Goal: Information Seeking & Learning: Learn about a topic

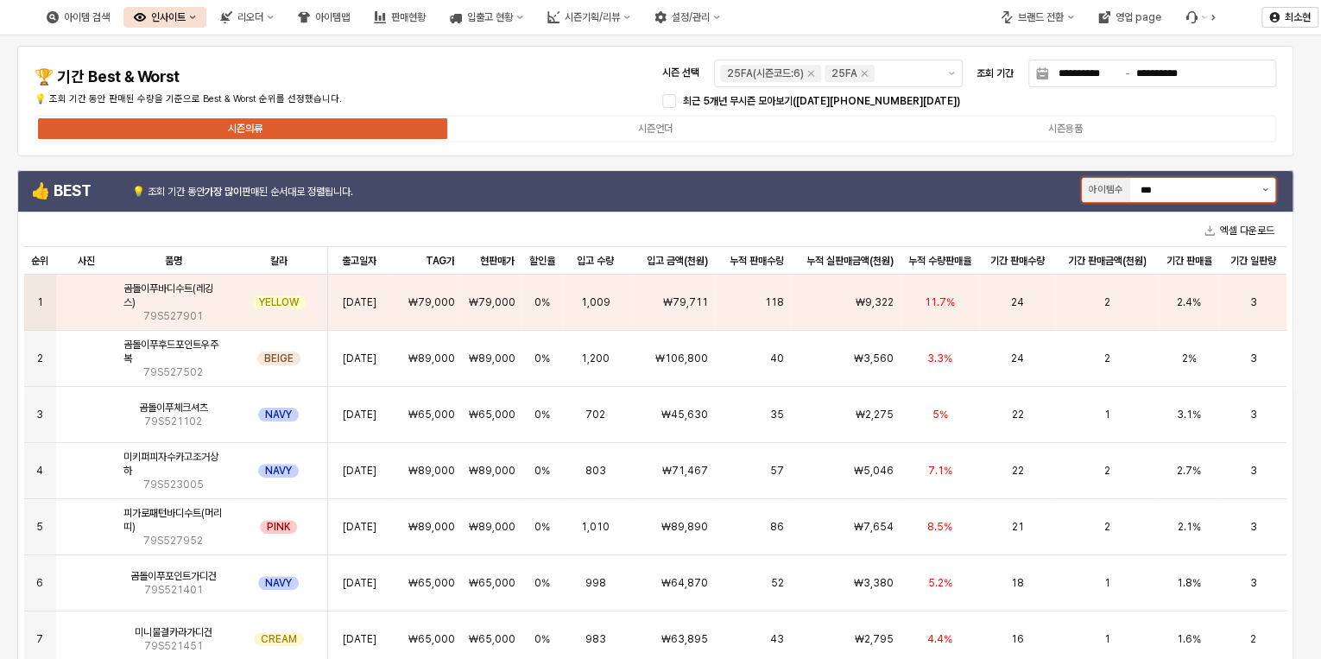
click at [1272, 191] on button "제안 사항 표시" at bounding box center [1265, 190] width 20 height 24
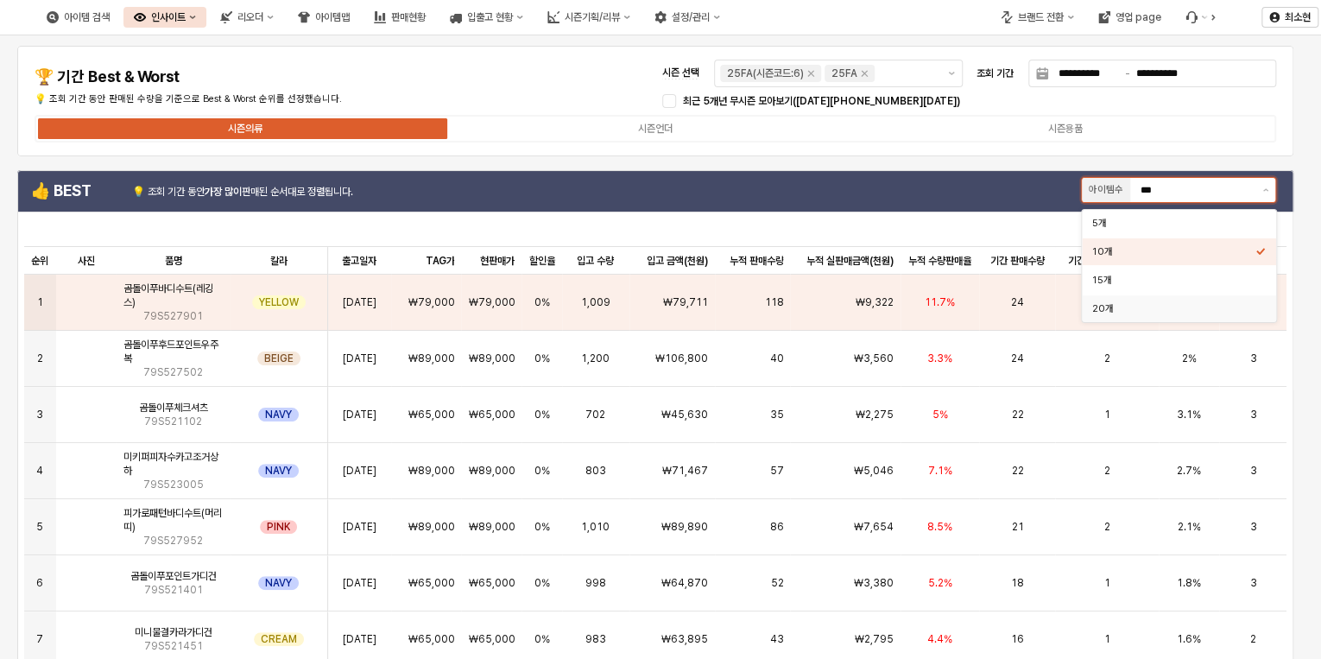
click at [1202, 304] on div "20개" at bounding box center [1173, 308] width 163 height 13
type input "***"
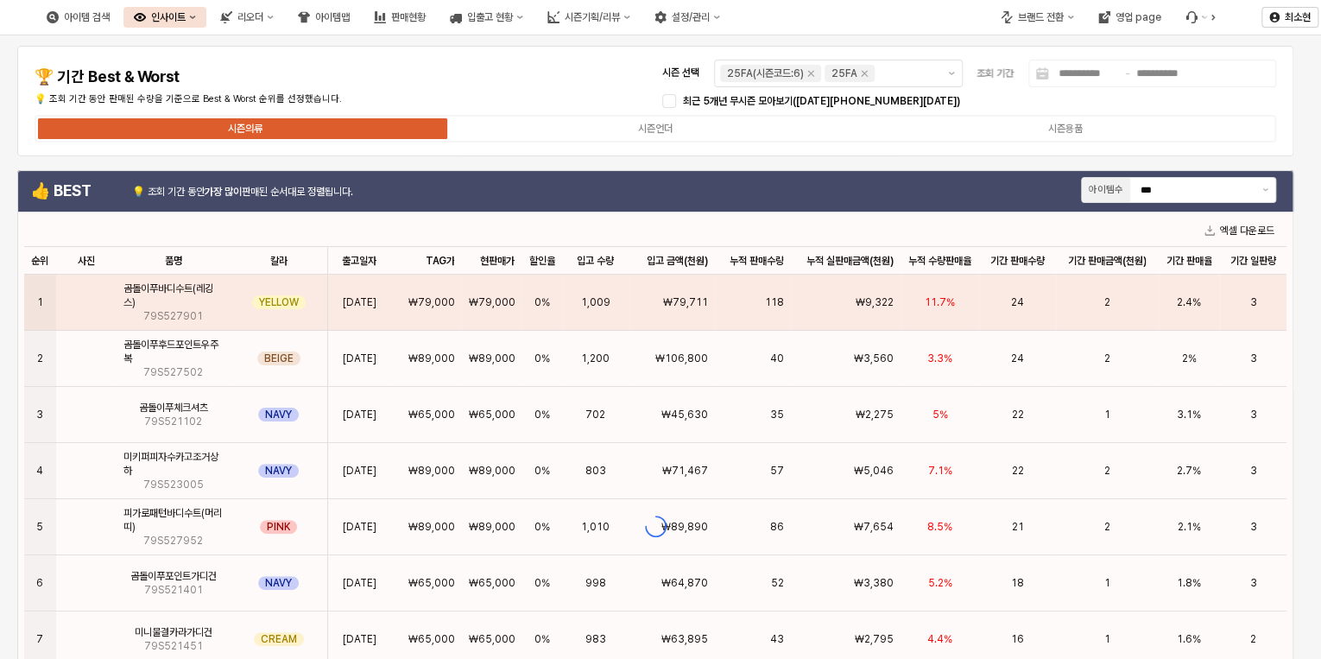
click at [925, 94] on div "최근 5개년 무시즌 모아보기([DATE][PHONE_NUMBER][DATE])" at bounding box center [927, 101] width 489 height 14
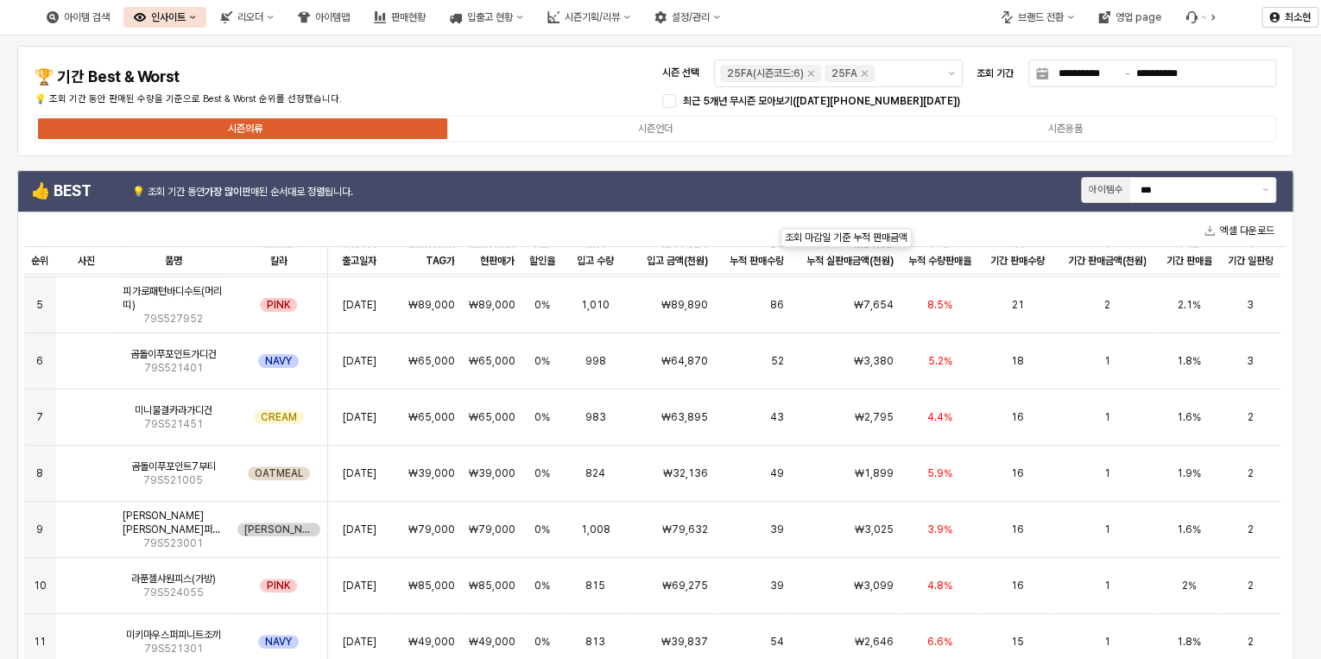
scroll to position [207, 0]
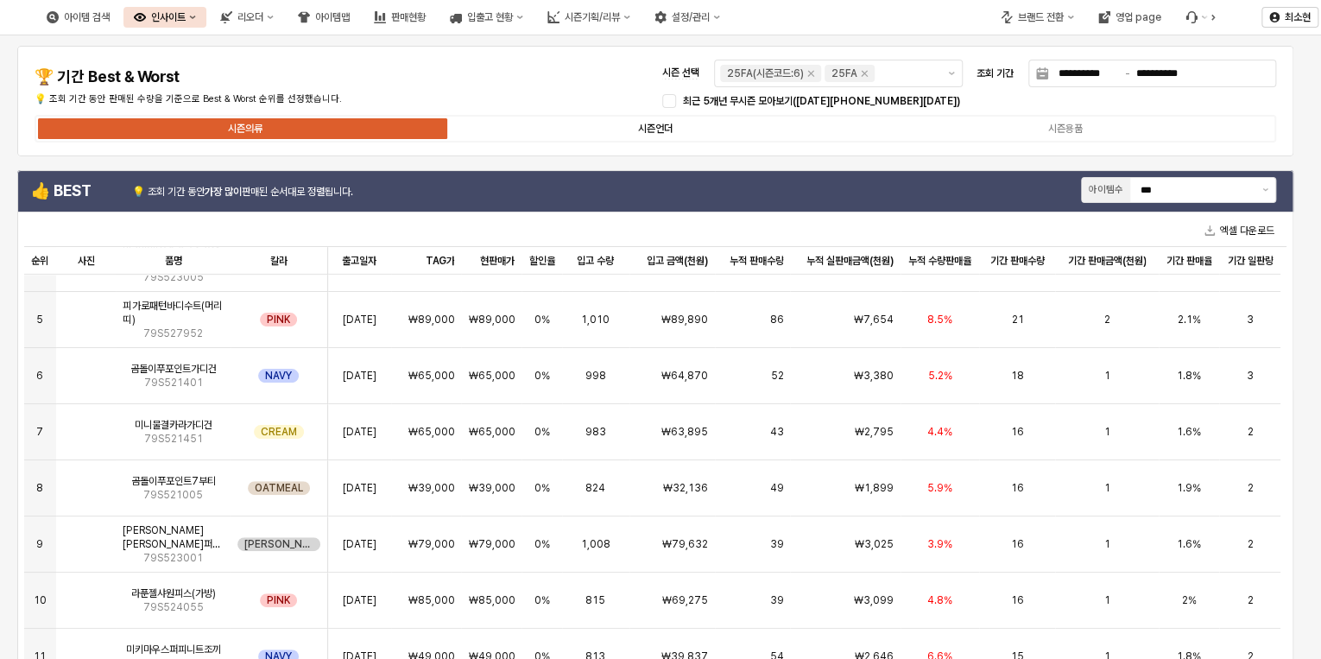
click at [680, 130] on label "시즌언더" at bounding box center [656, 129] width 410 height 16
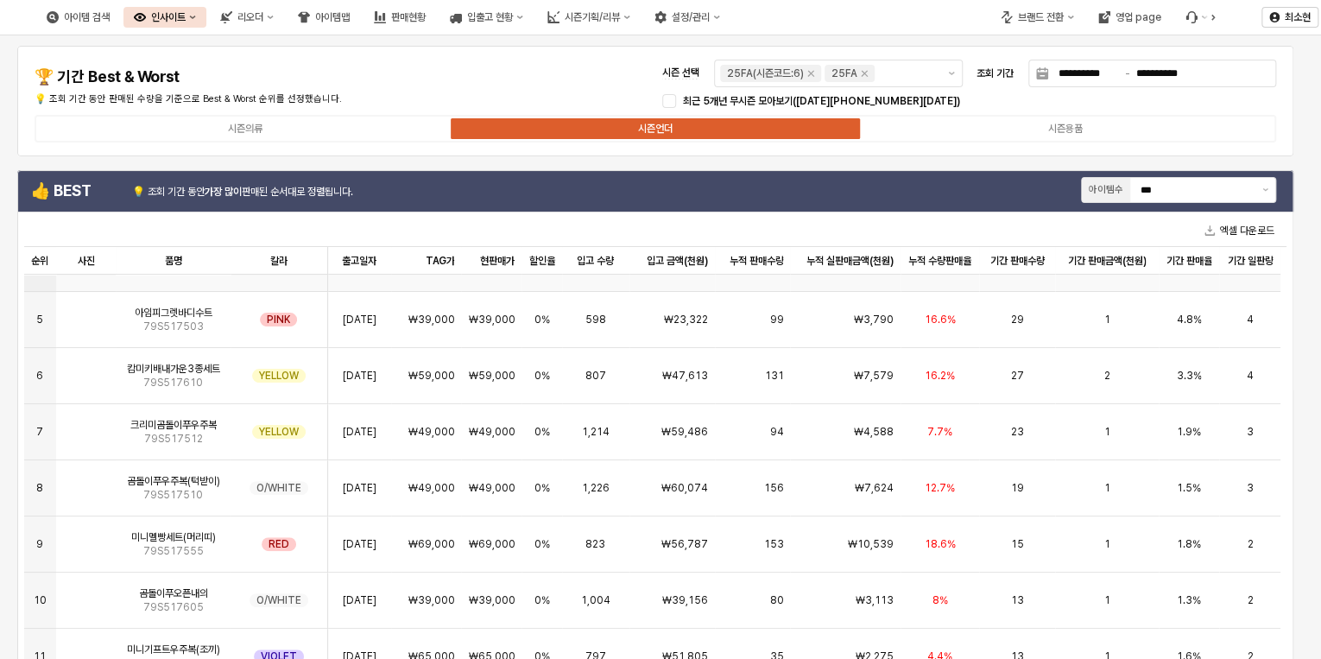
scroll to position [0, 0]
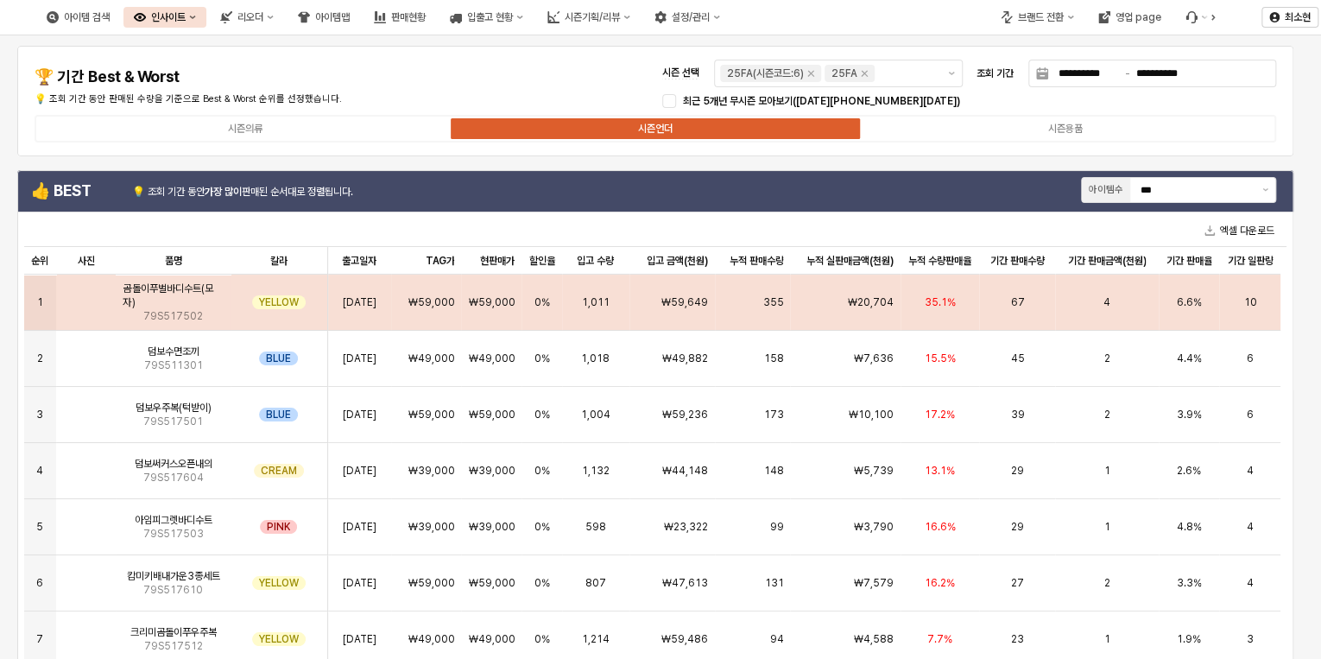
click at [955, 299] on div "35.1%" at bounding box center [939, 303] width 79 height 56
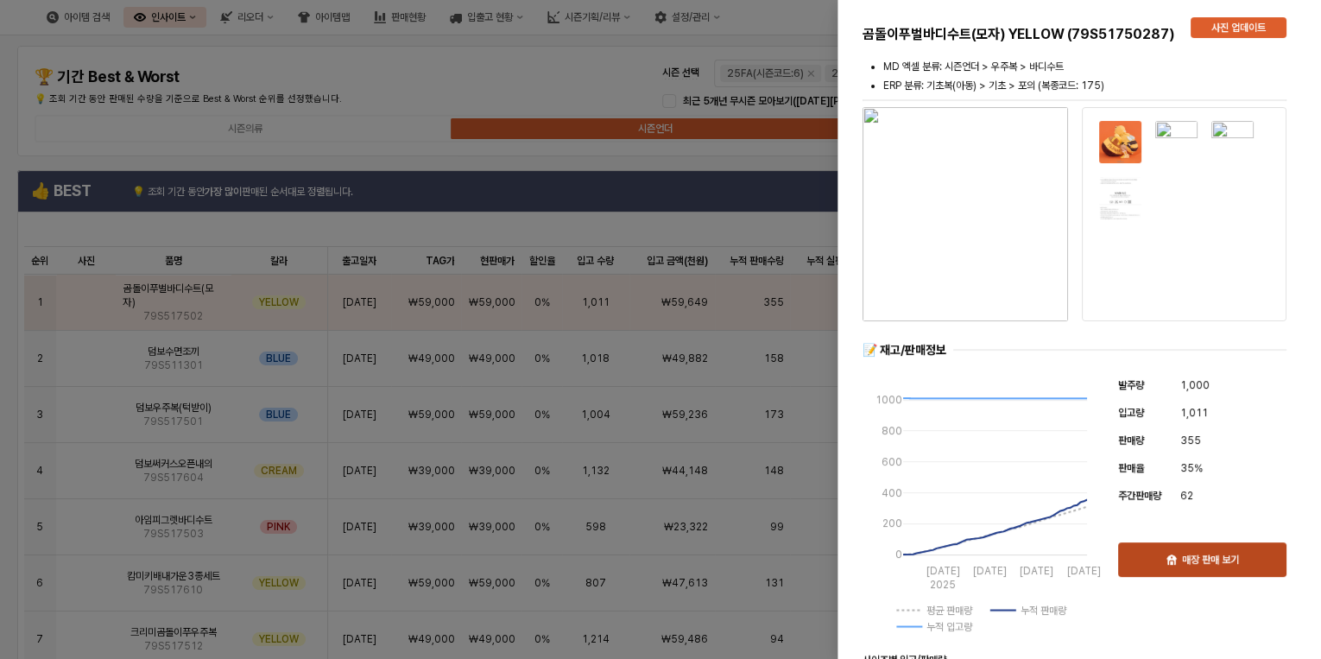
click at [1245, 563] on div "매장 판매 보기" at bounding box center [1202, 559] width 153 height 33
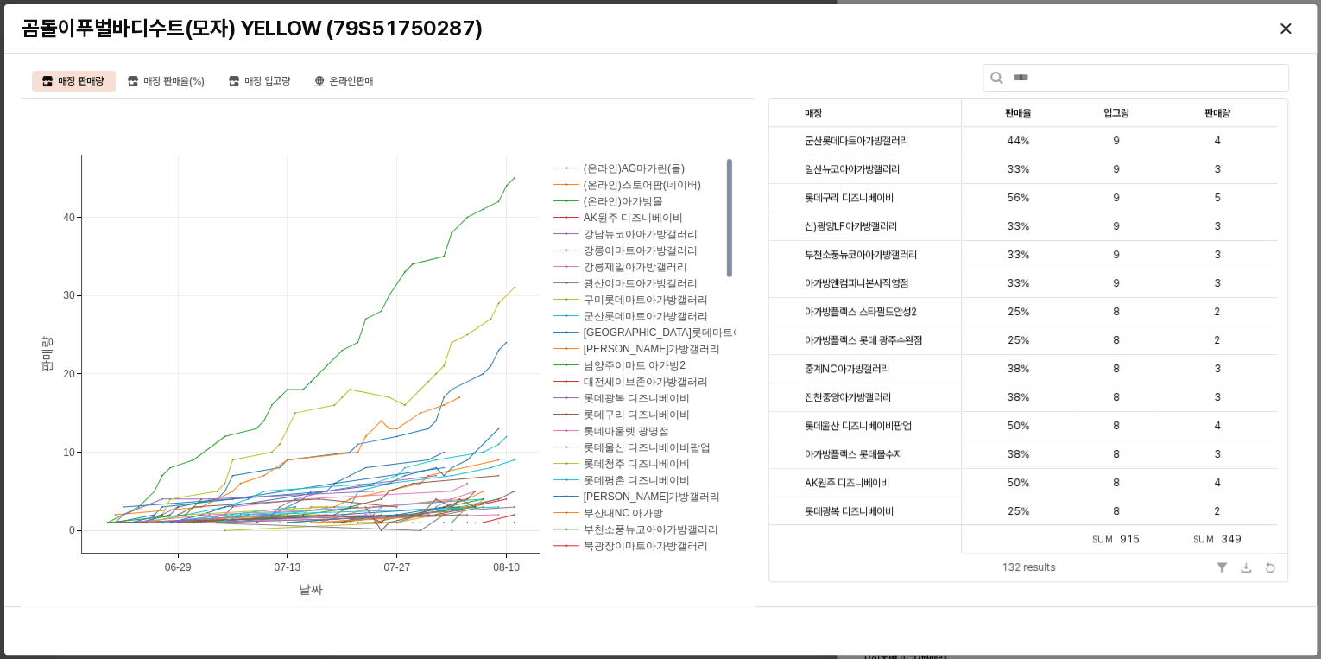
scroll to position [414, 0]
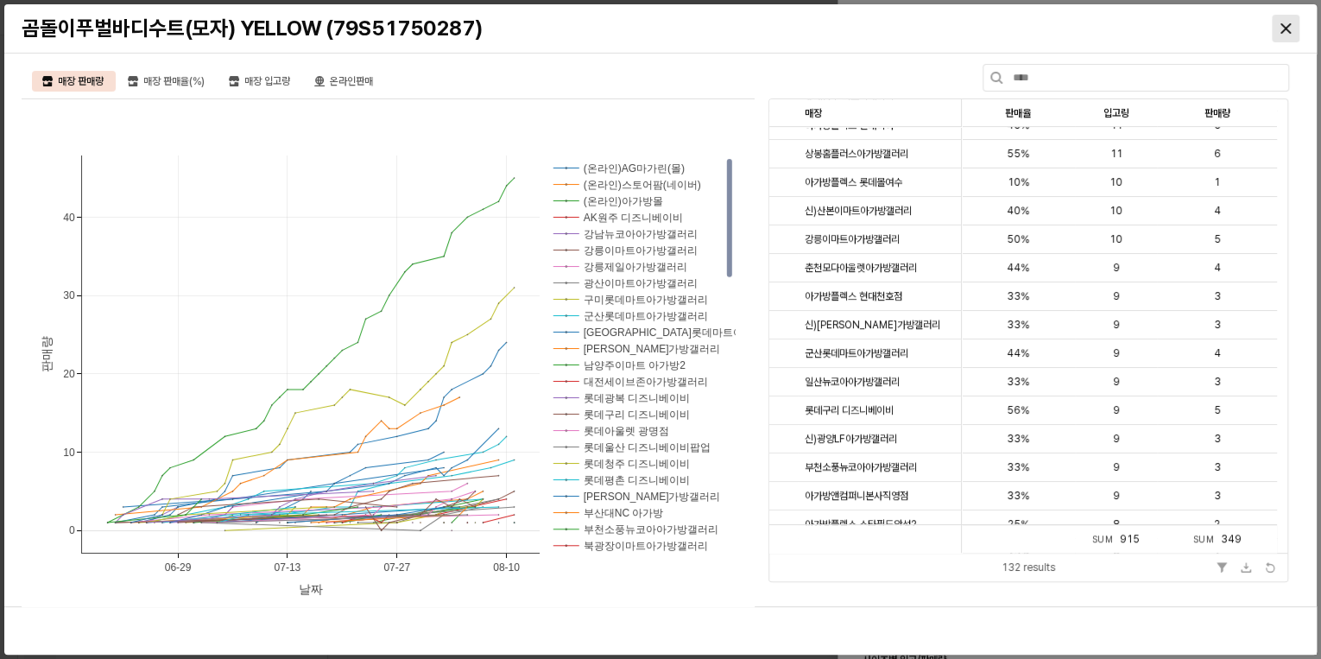
click at [1281, 31] on icon "Close" at bounding box center [1285, 28] width 10 height 10
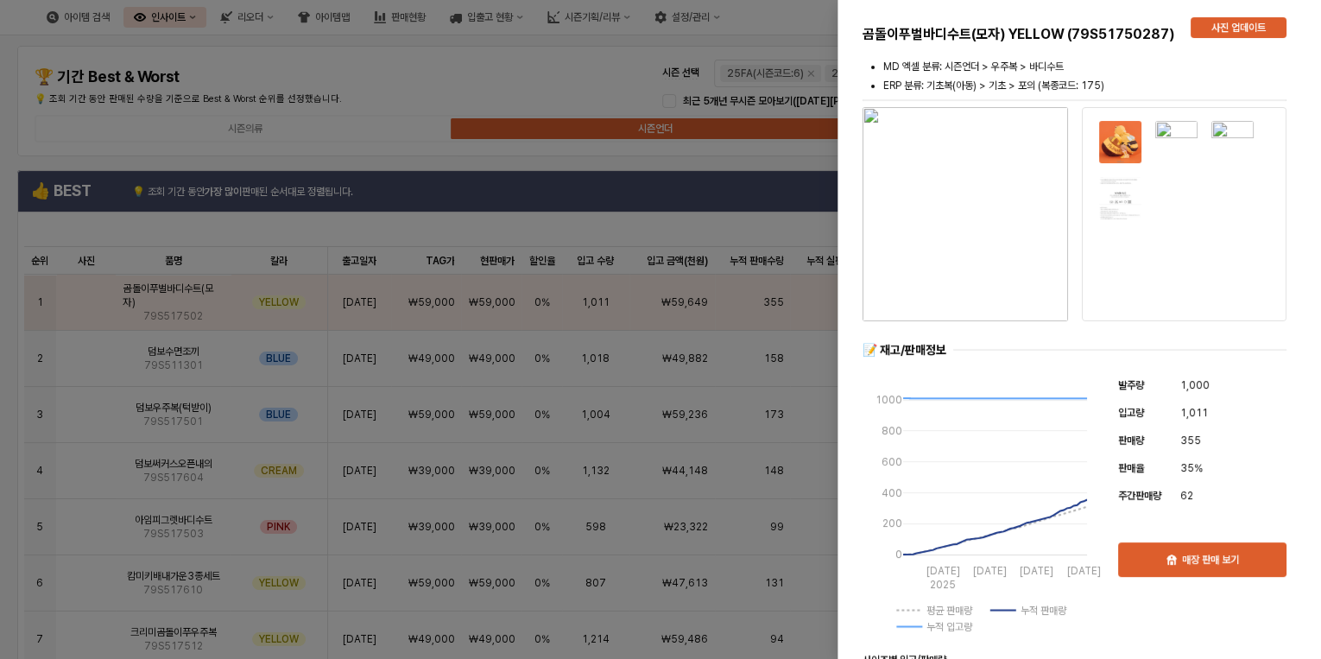
click at [522, 83] on div at bounding box center [660, 329] width 1321 height 659
